Goal: Information Seeking & Learning: Learn about a topic

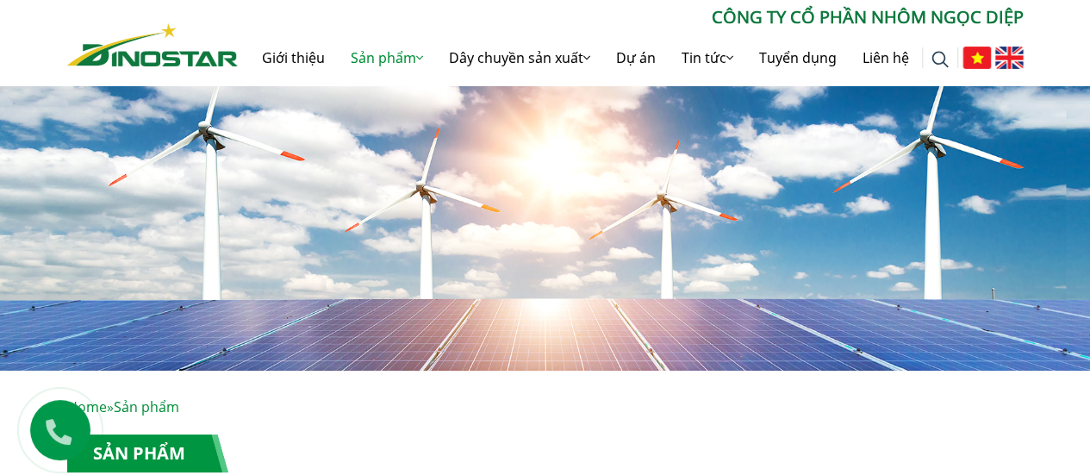
click at [416, 57] on icon at bounding box center [419, 58] width 7 height 14
click at [386, 60] on link "Sản phẩm" at bounding box center [387, 57] width 98 height 55
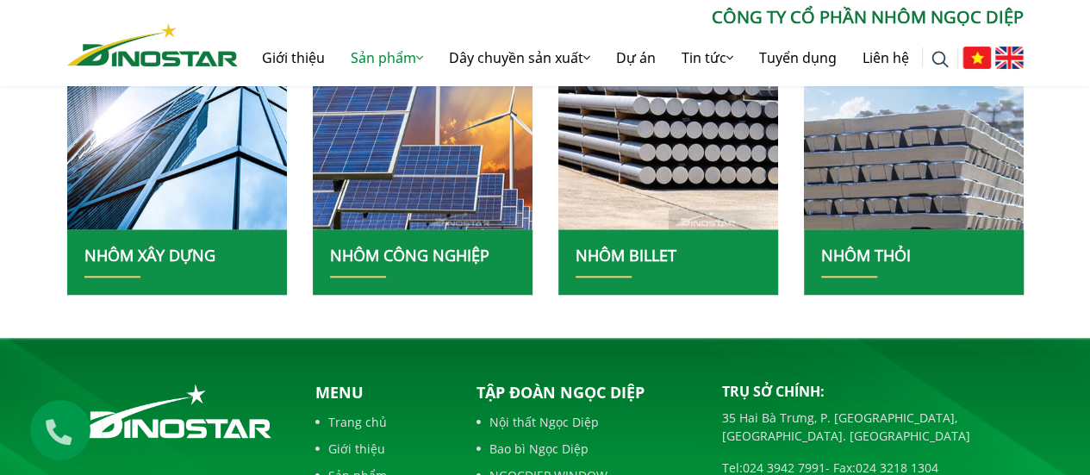
scroll to position [603, 0]
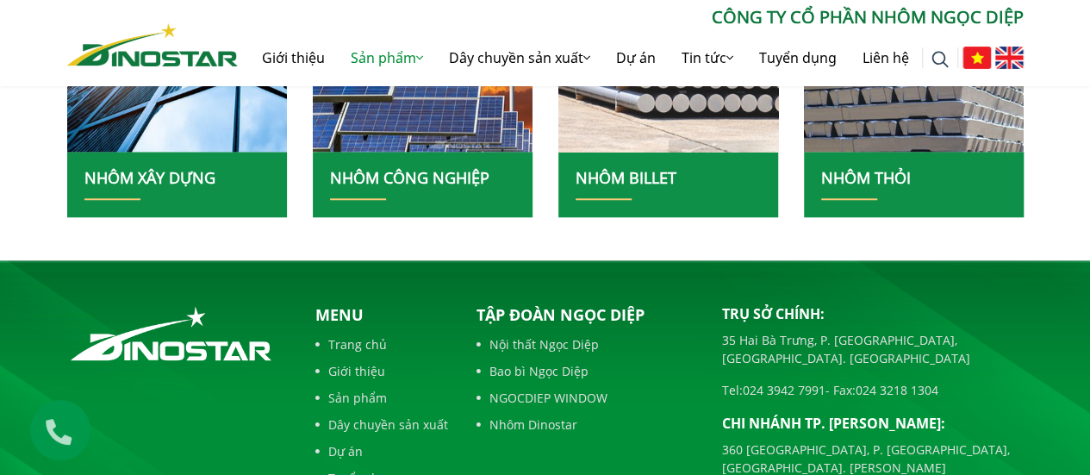
click at [705, 147] on img at bounding box center [668, 17] width 235 height 288
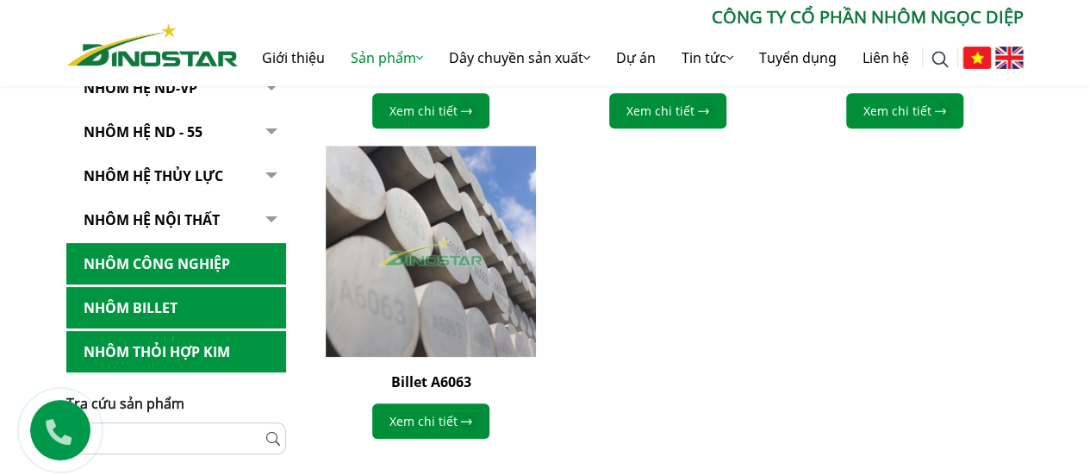
scroll to position [862, 0]
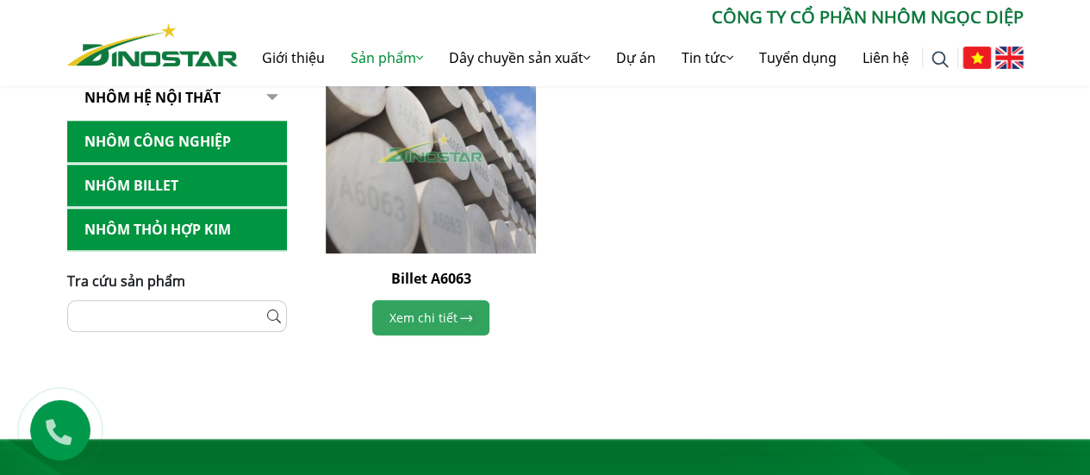
click at [453, 313] on link "Xem chi tiết" at bounding box center [430, 317] width 117 height 35
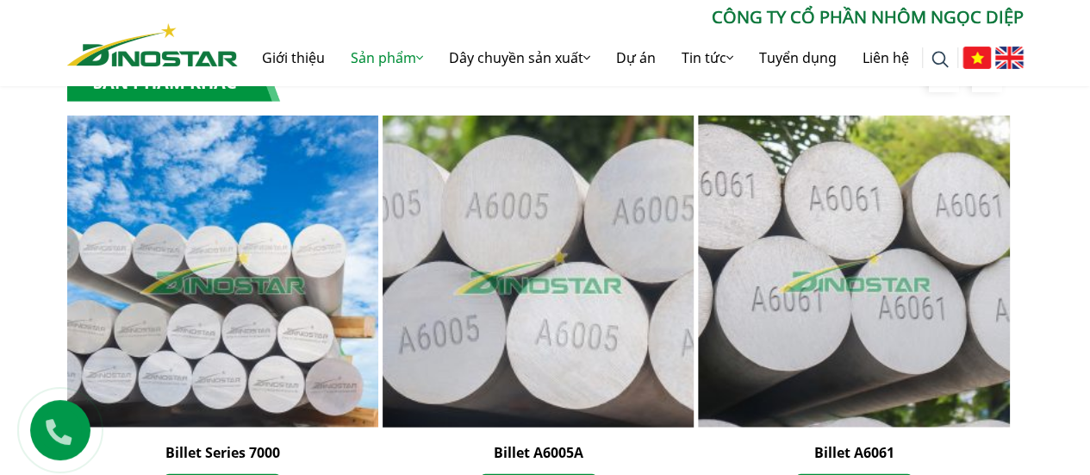
scroll to position [1637, 0]
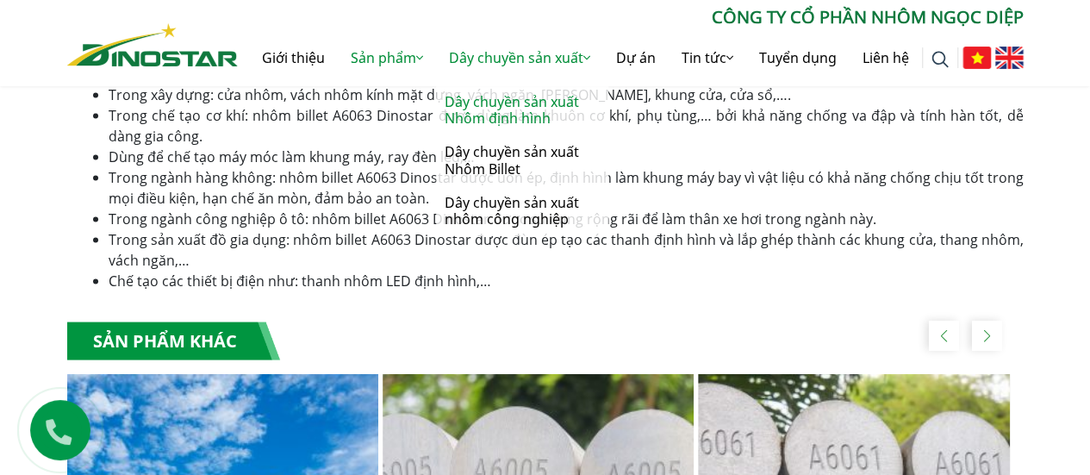
click at [517, 113] on link "Dây chuyền sản xuất Nhôm định hình" at bounding box center [522, 110] width 172 height 50
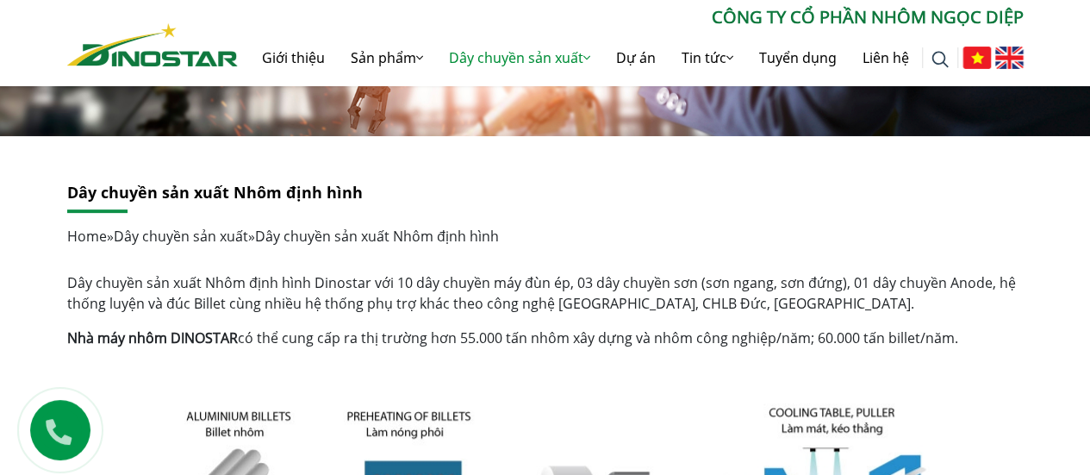
scroll to position [172, 0]
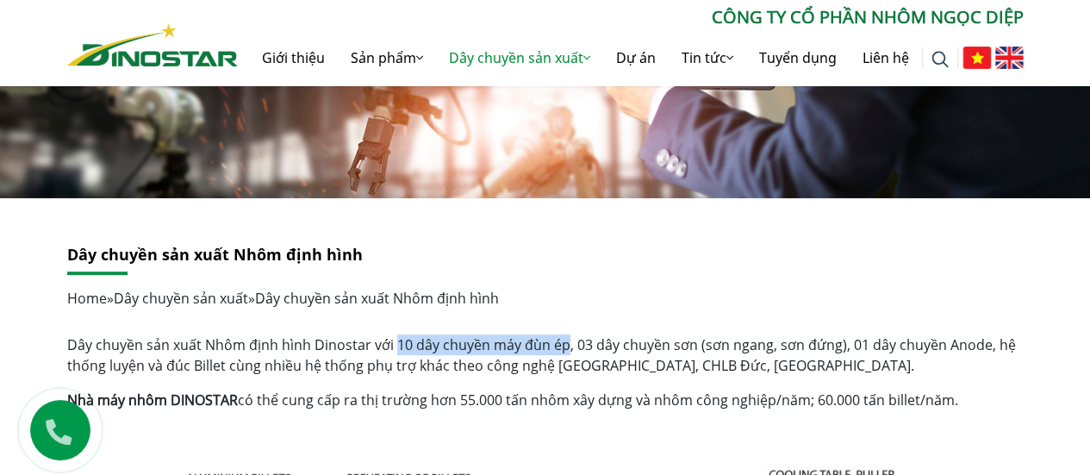
drag, startPoint x: 393, startPoint y: 348, endPoint x: 563, endPoint y: 345, distance: 169.8
click at [563, 345] on p "Dây chuyền sản xuất Nhôm định hình Dinostar với 10 dây chuyền máy đùn ép, 03 dâ…" at bounding box center [545, 354] width 956 height 41
copy p "10 dây chuyền máy đùn ép"
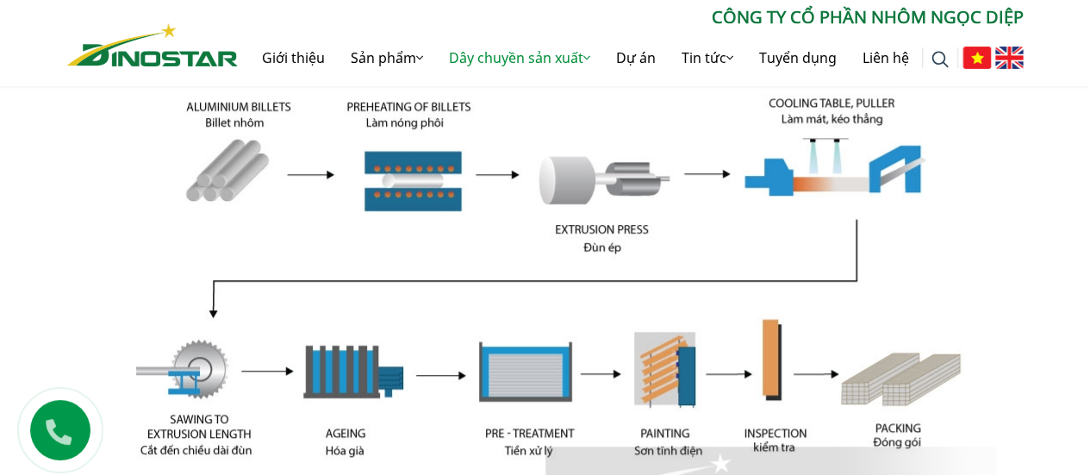
scroll to position [517, 0]
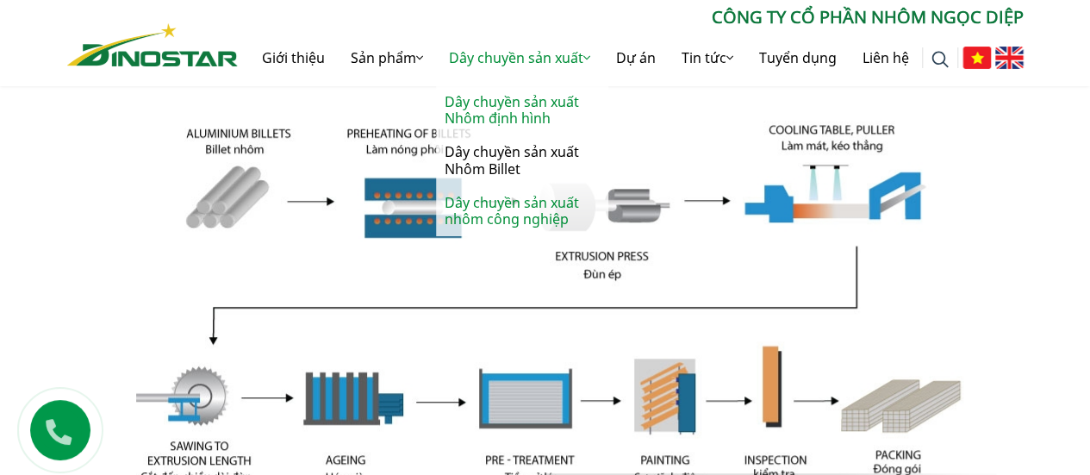
click at [507, 212] on link "Dây chuyền sản xuất nhôm công nghiệp" at bounding box center [522, 211] width 172 height 50
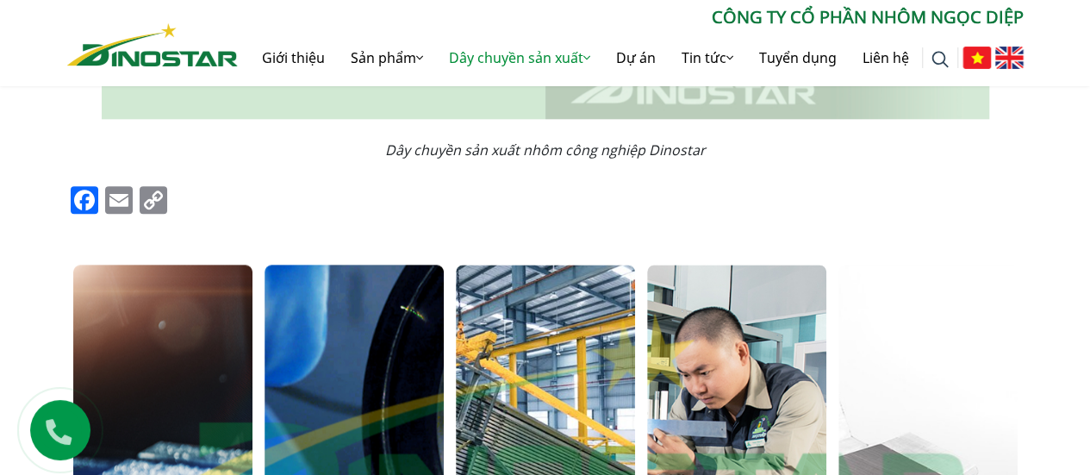
scroll to position [1034, 0]
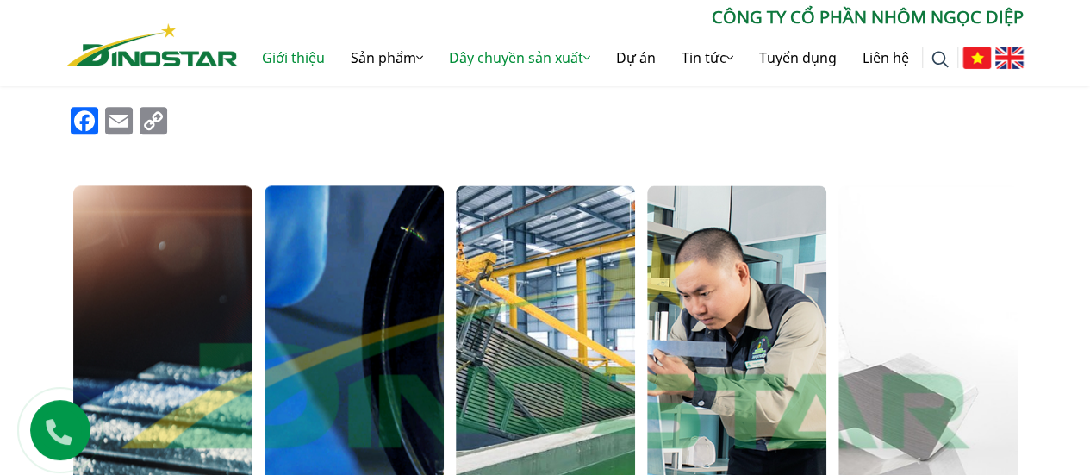
click at [291, 56] on link "Giới thiệu" at bounding box center [293, 57] width 89 height 55
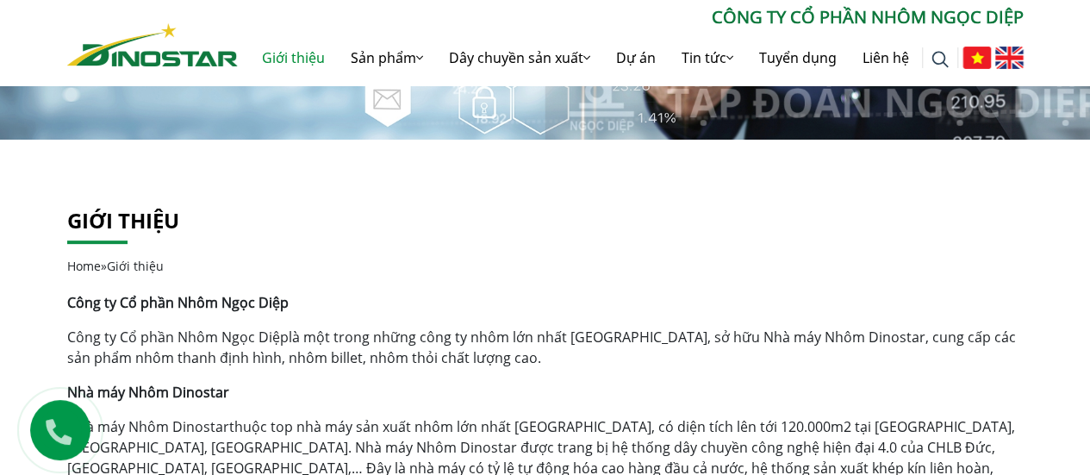
scroll to position [431, 0]
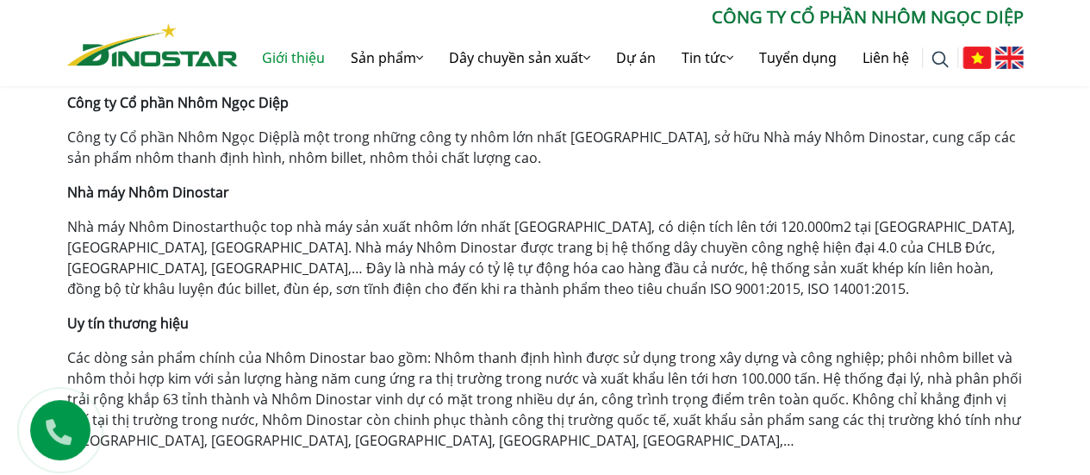
click at [500, 318] on p "Uy tín thương hiệu" at bounding box center [545, 323] width 956 height 21
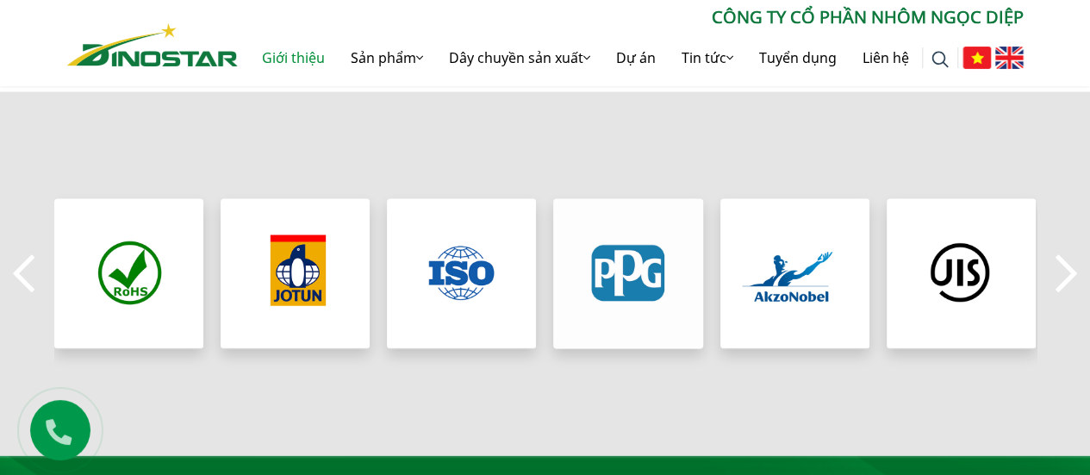
scroll to position [1465, 0]
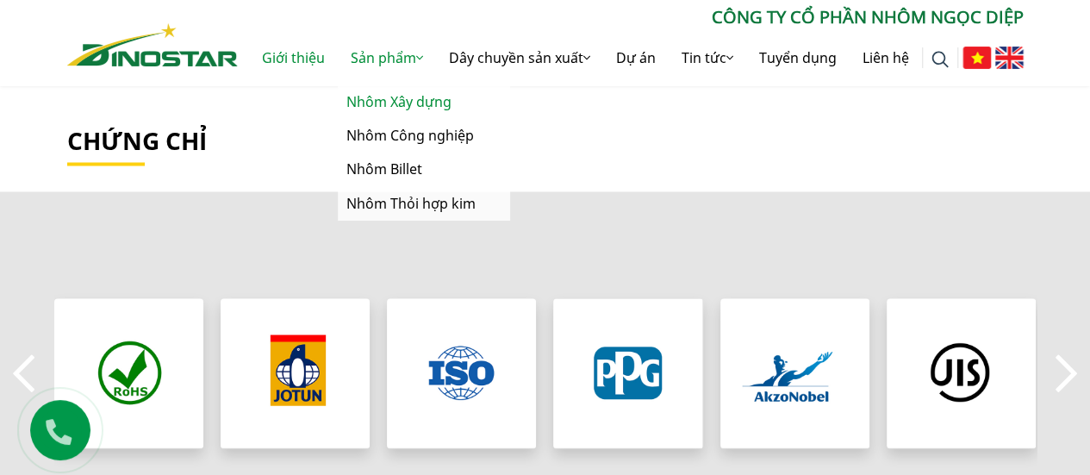
click at [392, 99] on link "Nhôm Xây dựng" at bounding box center [424, 102] width 172 height 34
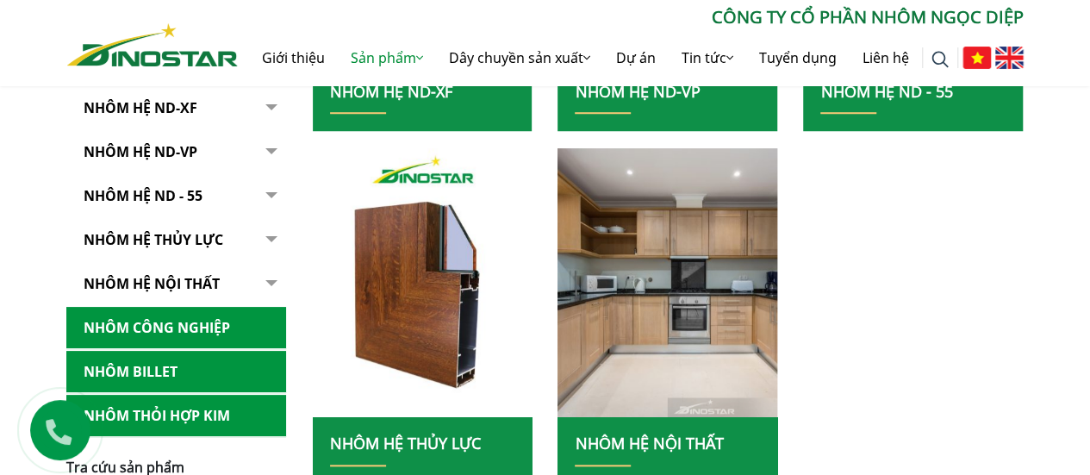
scroll to position [345, 0]
